Goal: Navigation & Orientation: Find specific page/section

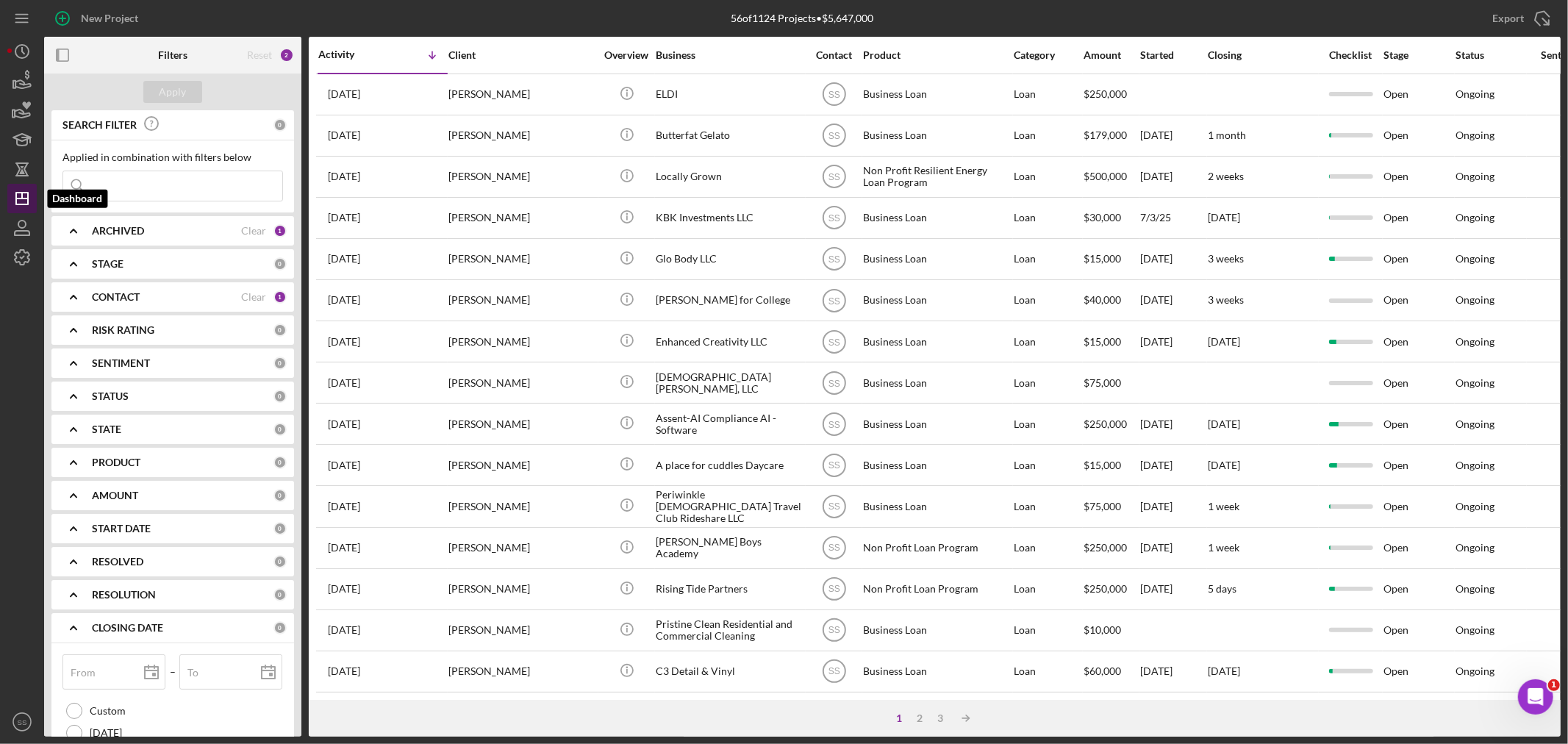
click at [16, 201] on polygon "button" at bounding box center [21, 198] width 12 height 12
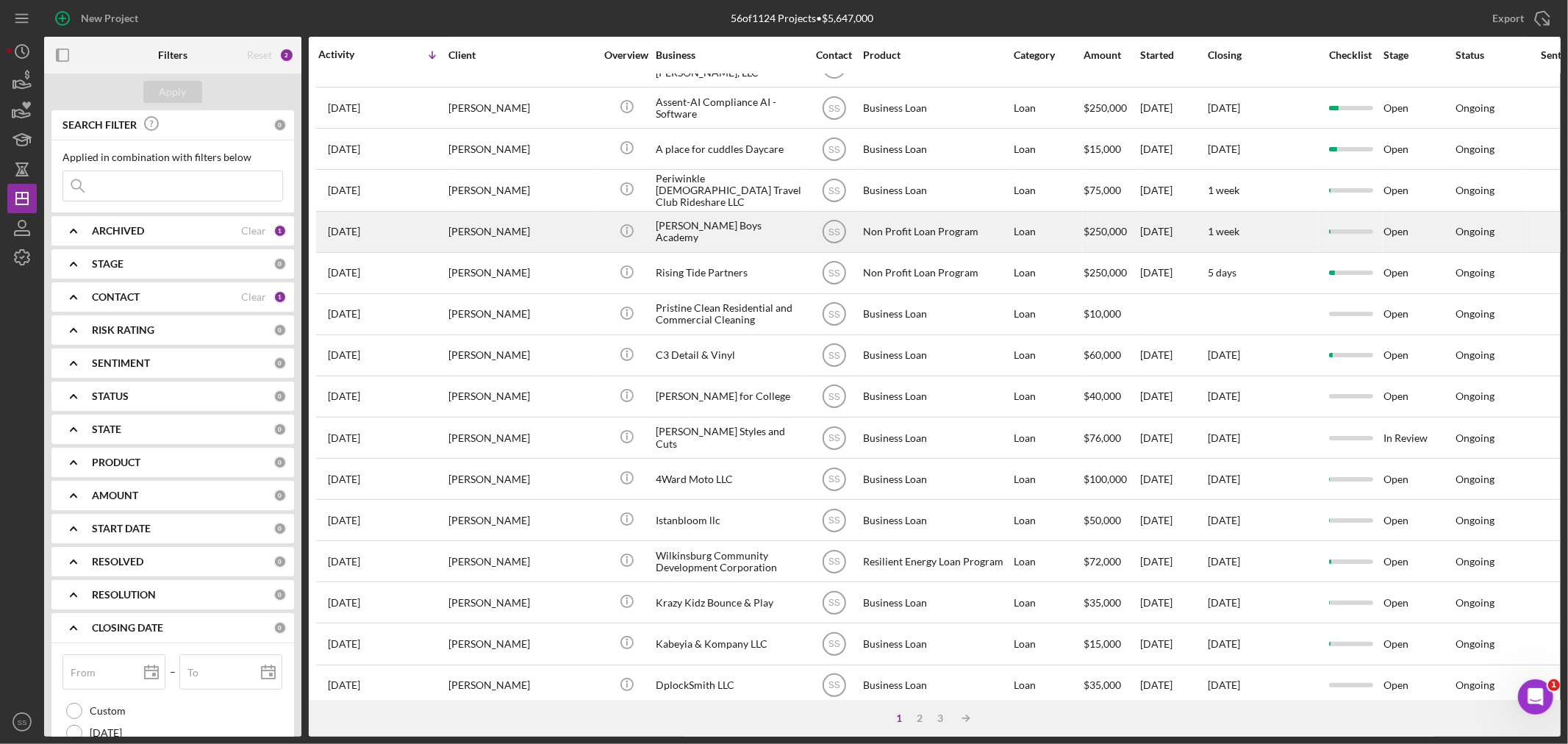
scroll to position [276, 0]
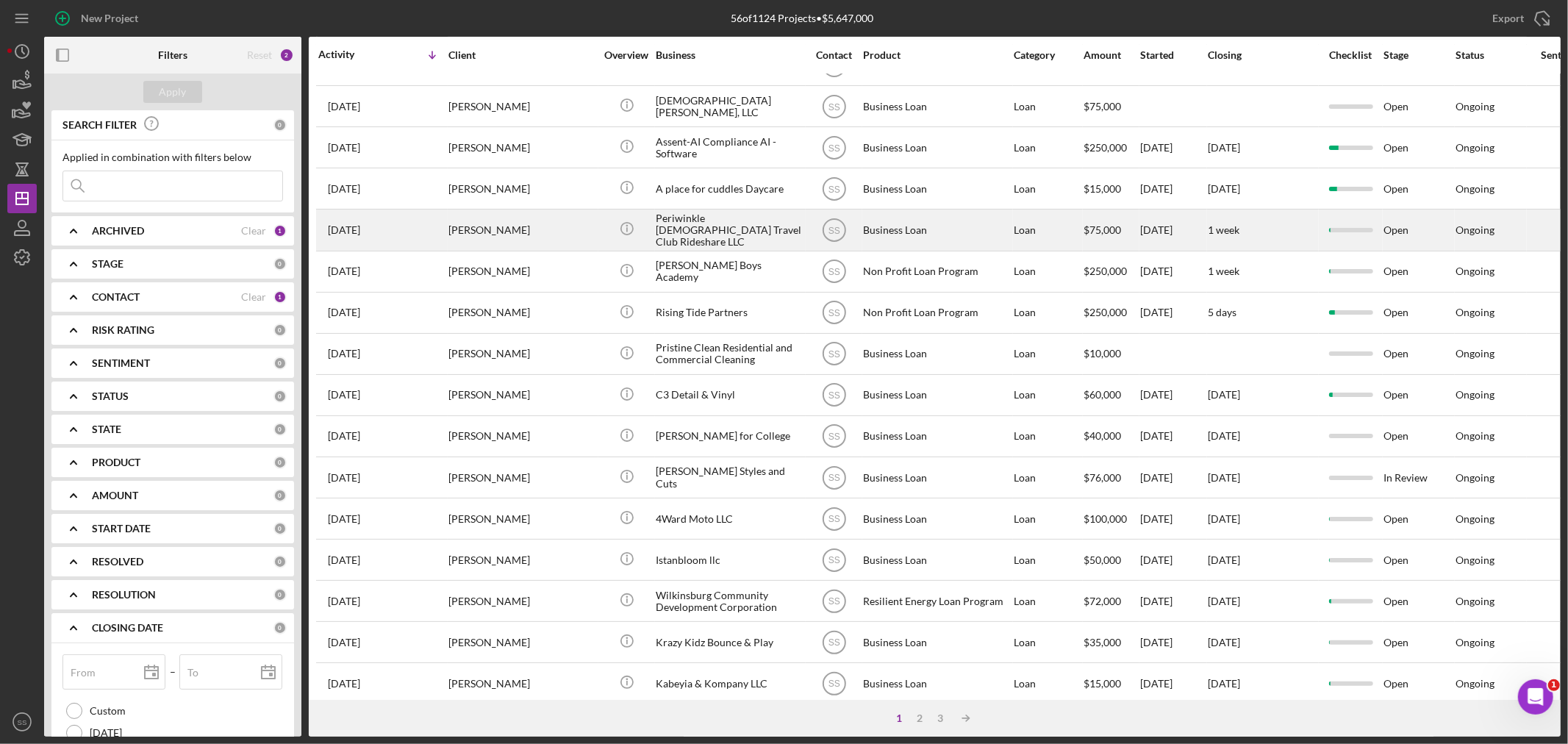
click at [420, 235] on div "[DATE] [PERSON_NAME]" at bounding box center [382, 230] width 129 height 39
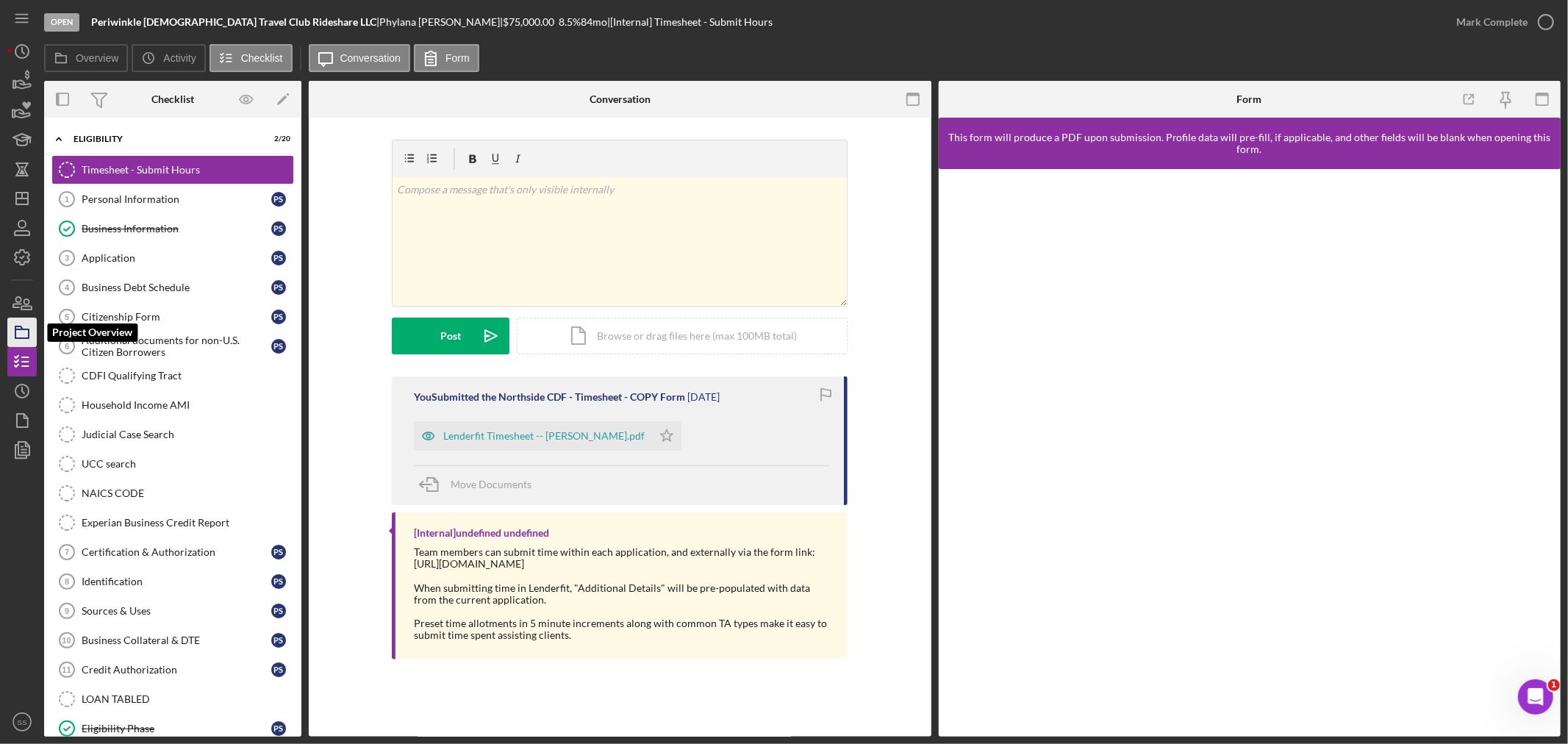
click at [19, 335] on icon "button" at bounding box center [21, 331] width 37 height 37
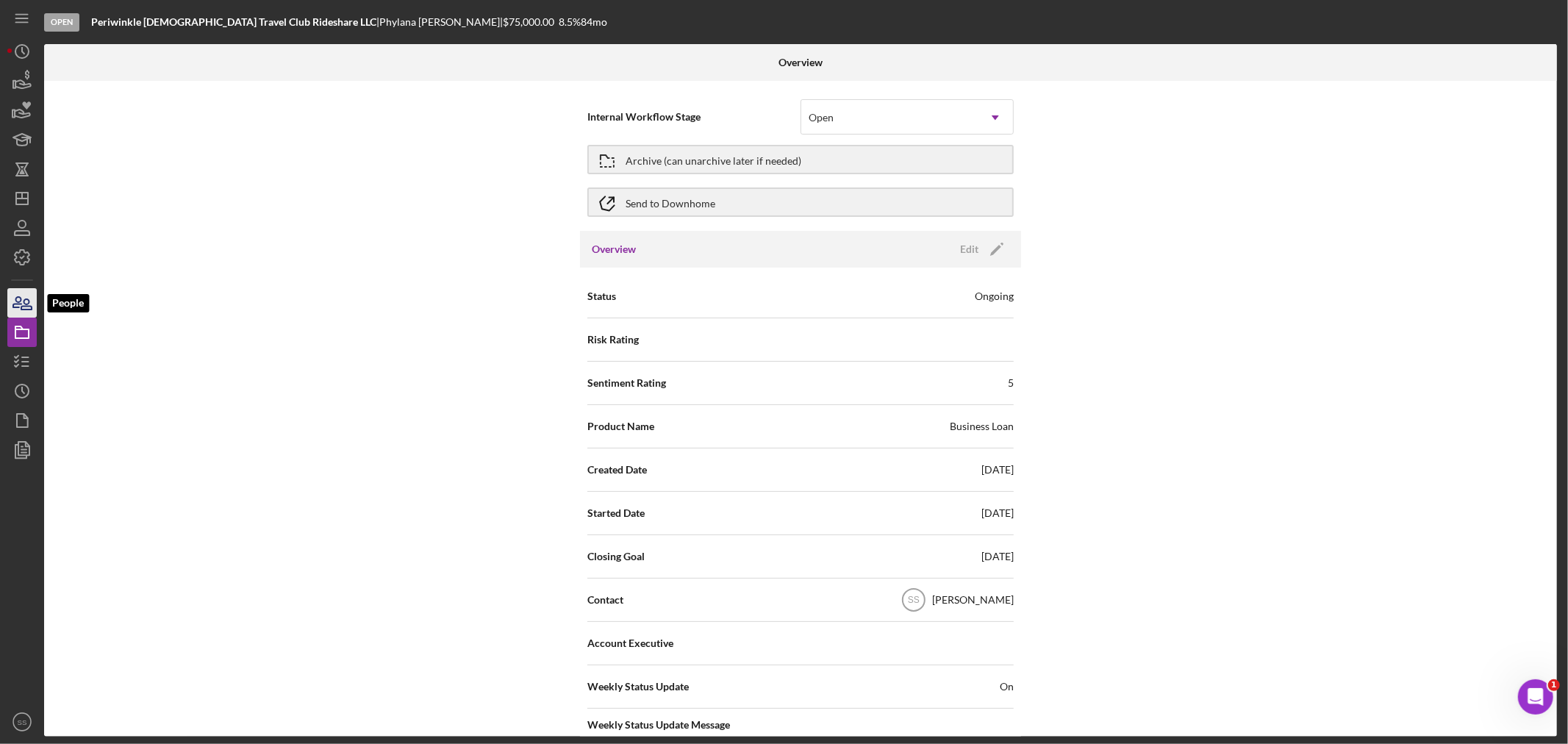
click at [23, 314] on icon "button" at bounding box center [21, 302] width 37 height 37
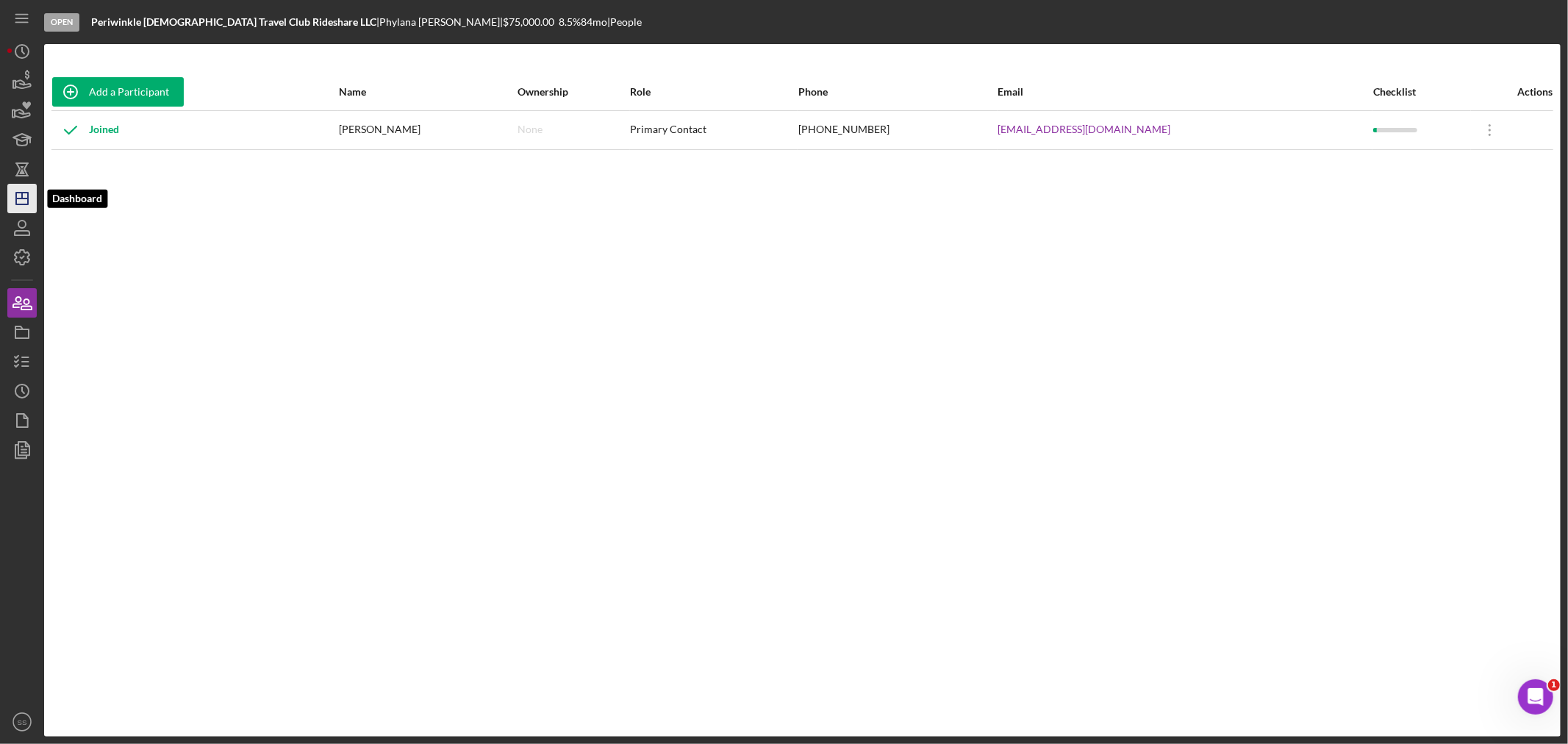
click at [27, 196] on polygon "button" at bounding box center [21, 198] width 12 height 12
